Goal: Entertainment & Leisure: Consume media (video, audio)

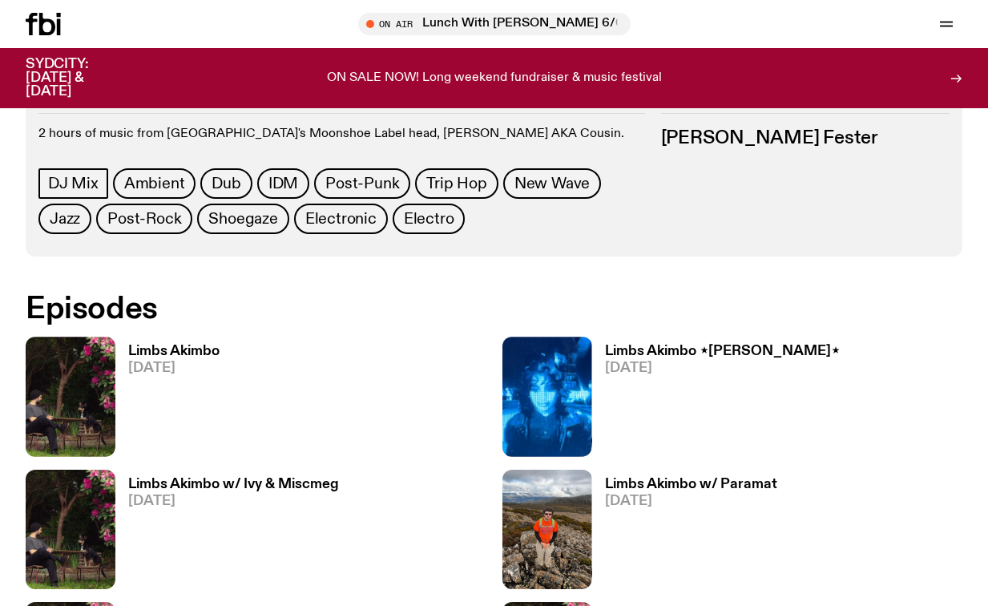
scroll to position [833, 0]
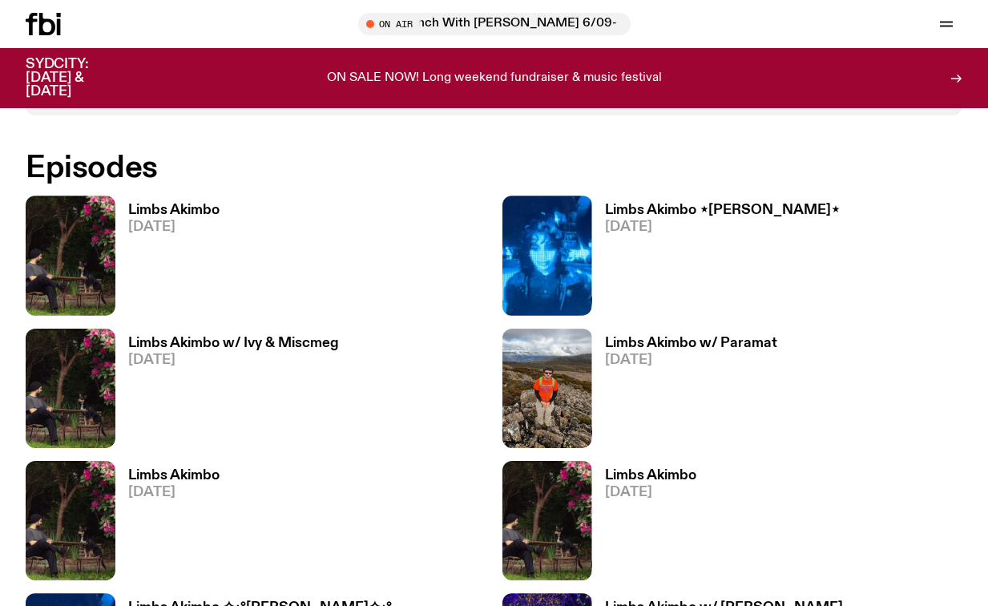
click at [622, 213] on h3 "Limbs Akimbo ⋆[PERSON_NAME]⋆" at bounding box center [722, 211] width 235 height 14
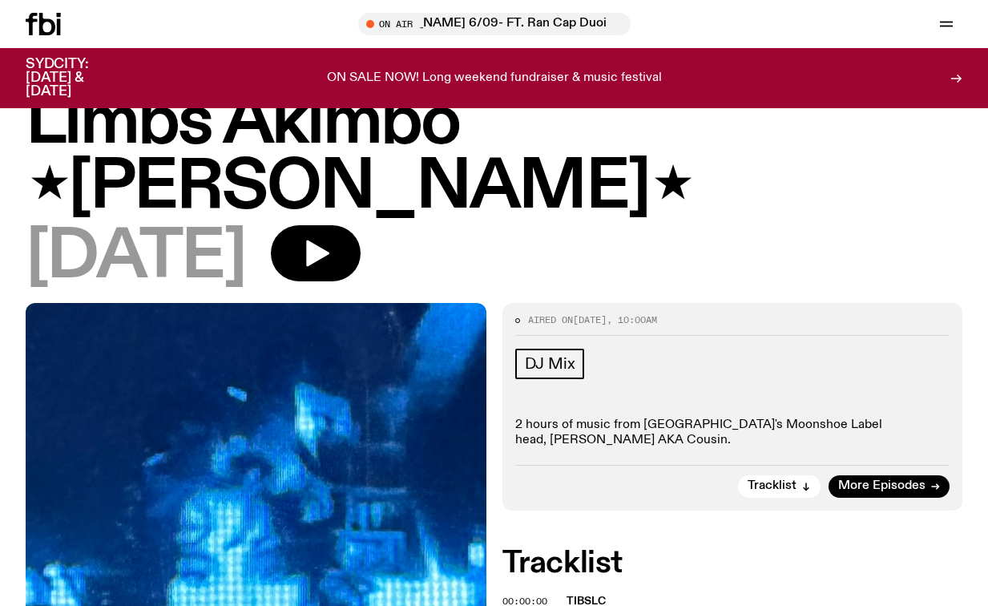
scroll to position [10, 0]
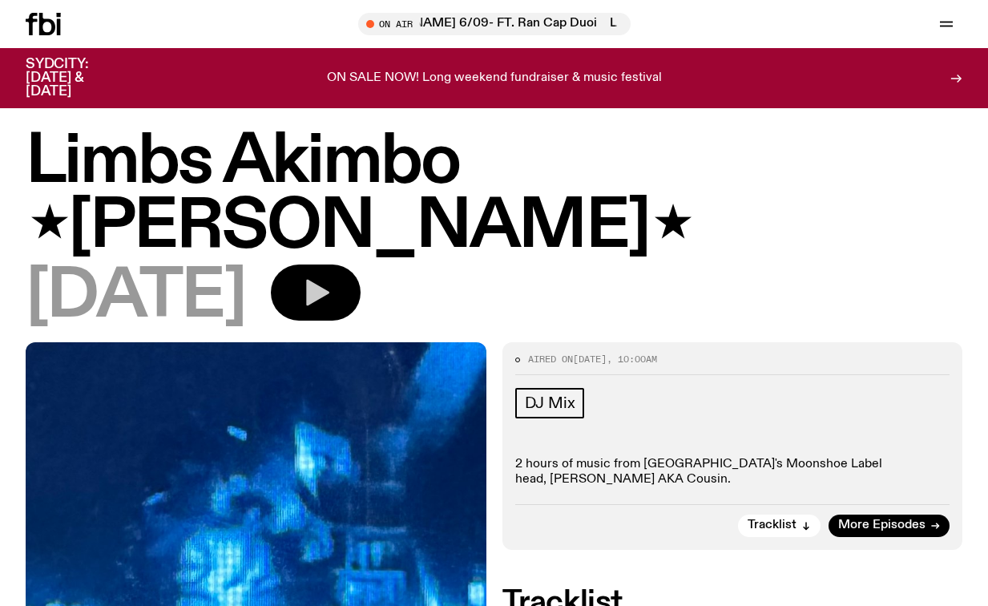
click at [329, 280] on icon "button" at bounding box center [317, 293] width 23 height 26
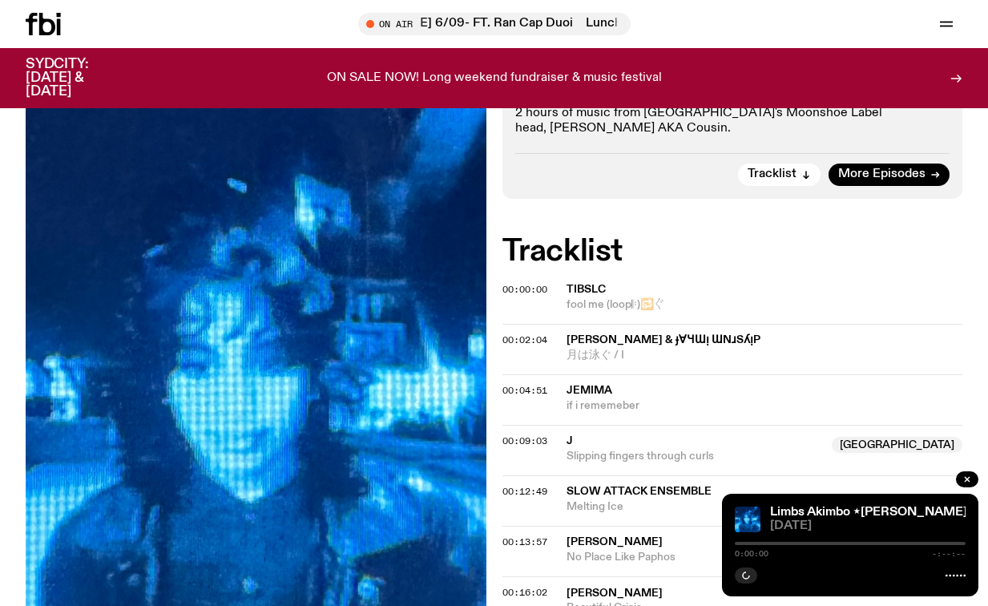
scroll to position [361, 0]
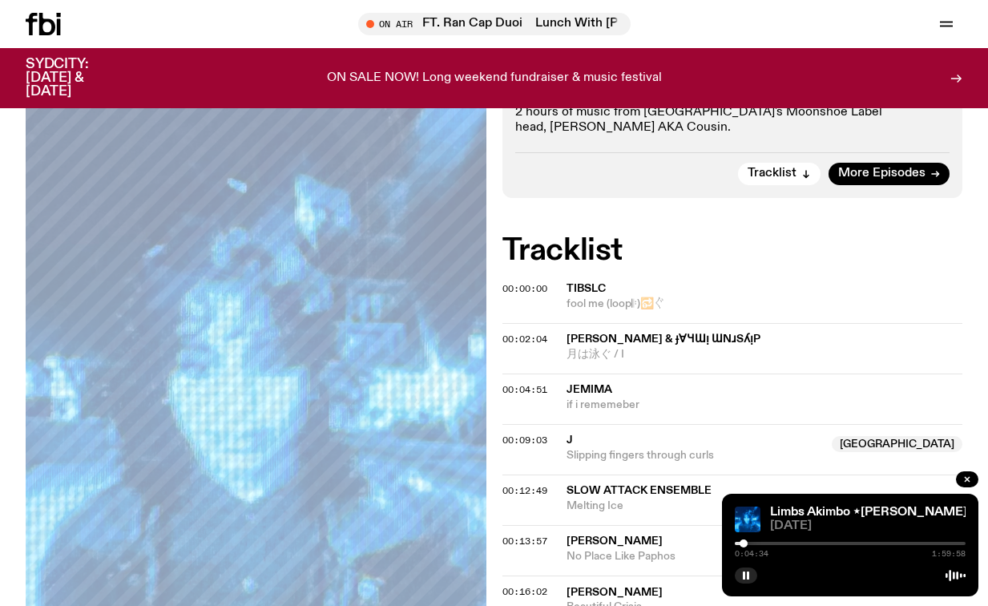
click at [744, 541] on div at bounding box center [744, 543] width 8 height 8
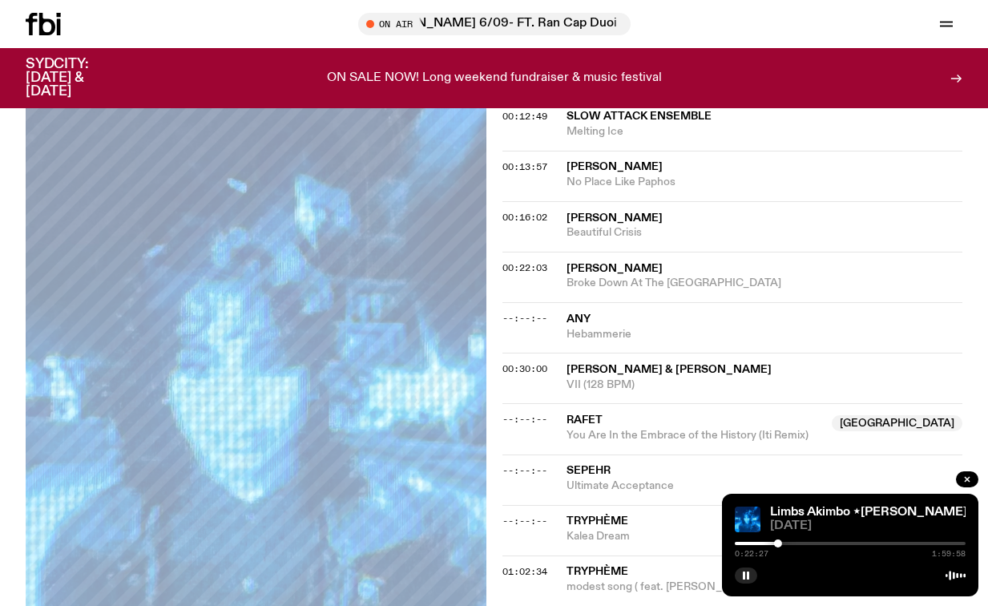
scroll to position [734, 0]
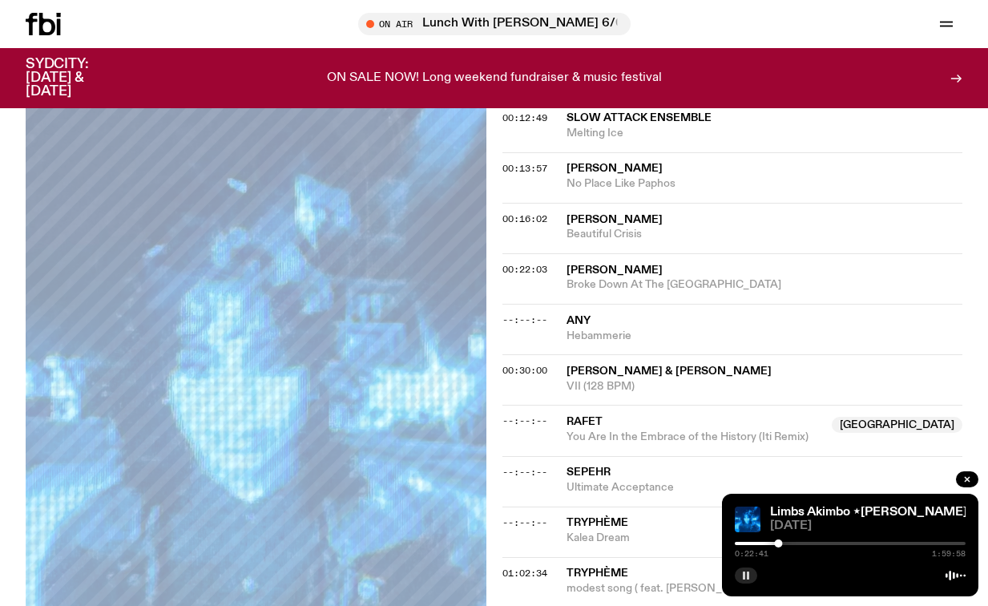
click at [745, 576] on icon "button" at bounding box center [746, 576] width 10 height 10
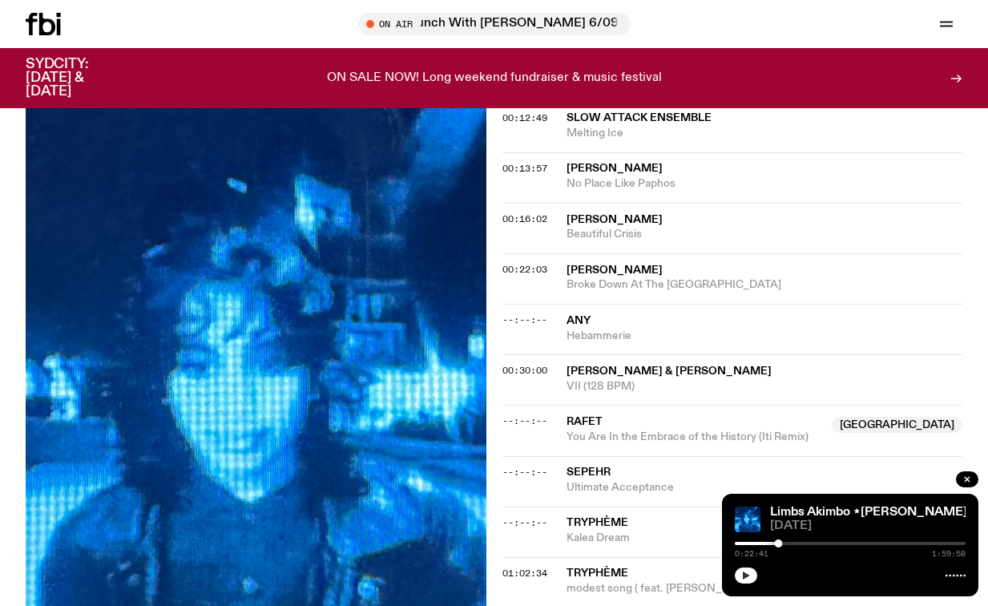
click at [743, 576] on icon "button" at bounding box center [746, 576] width 10 height 10
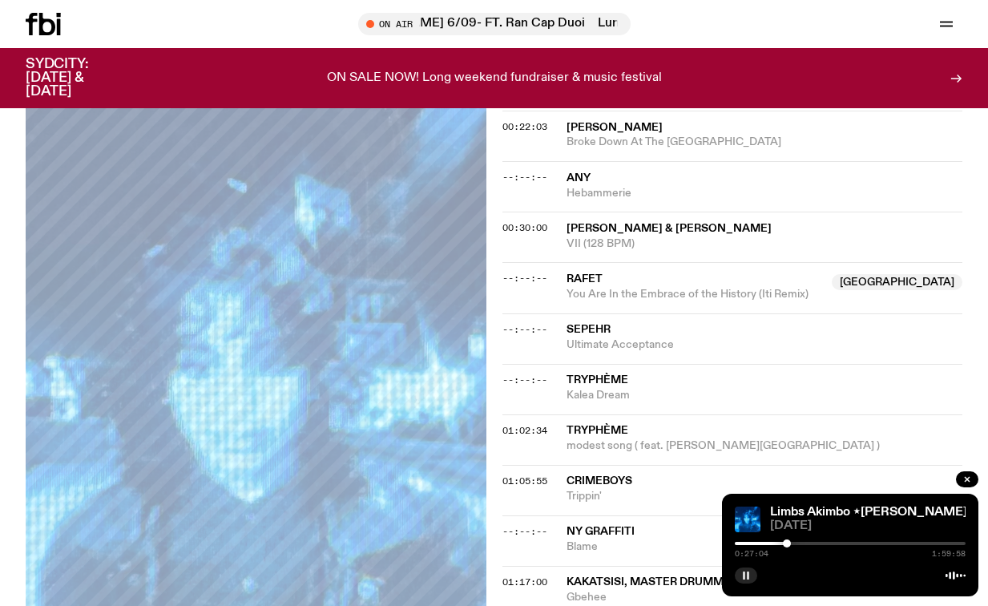
scroll to position [878, 0]
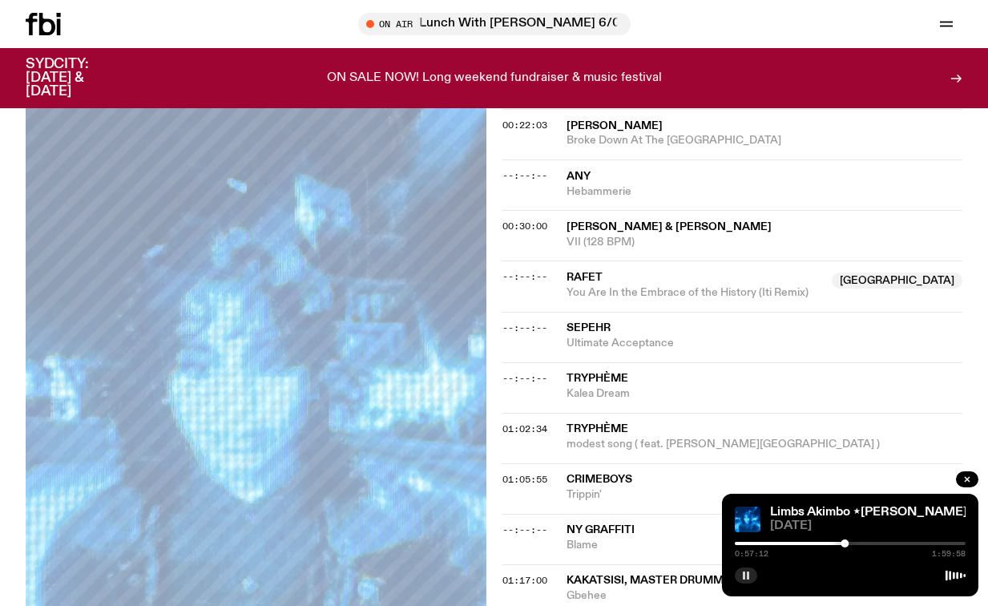
click at [742, 576] on icon "button" at bounding box center [746, 576] width 10 height 10
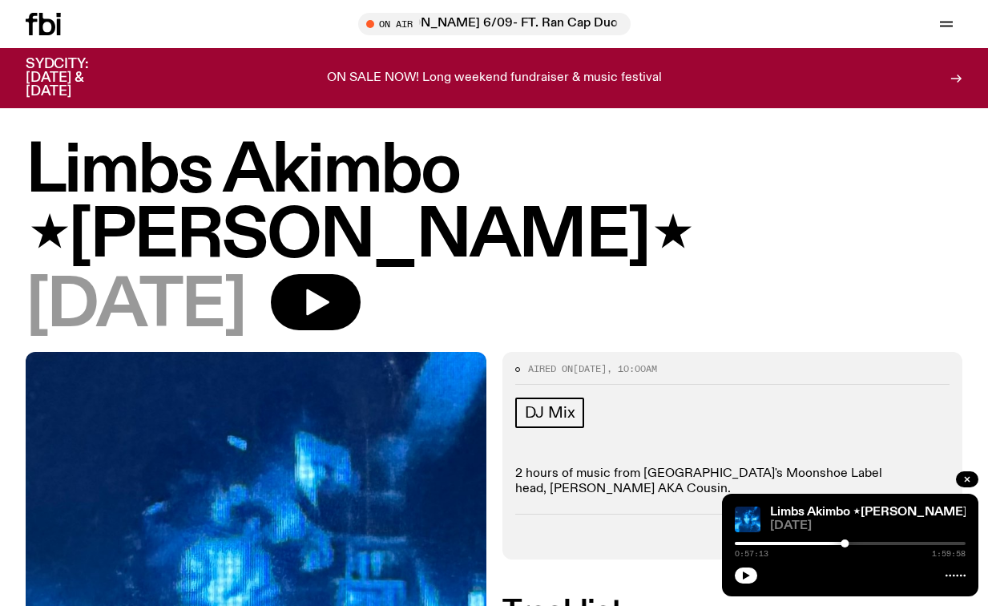
scroll to position [878, 0]
